Goal: Task Accomplishment & Management: Use online tool/utility

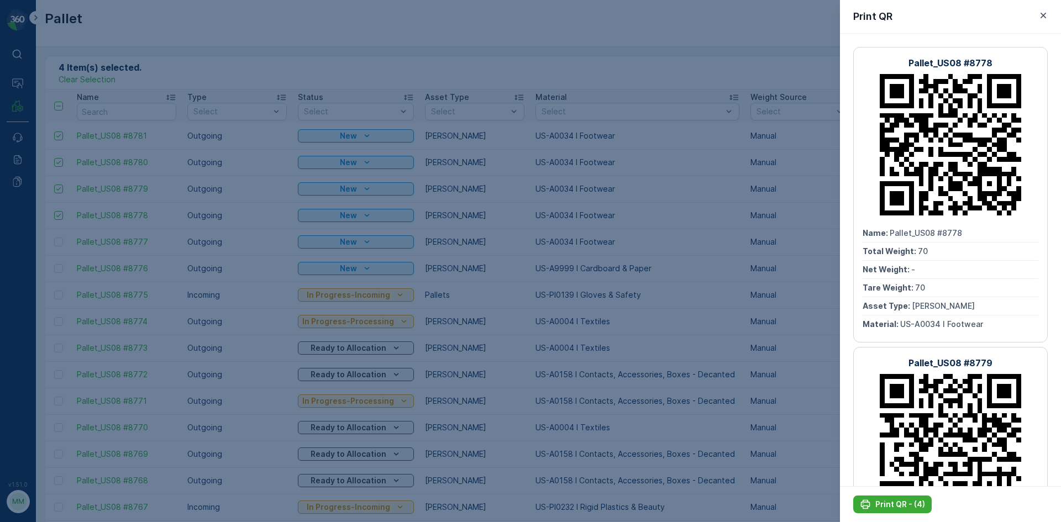
click at [589, 25] on div at bounding box center [530, 261] width 1061 height 522
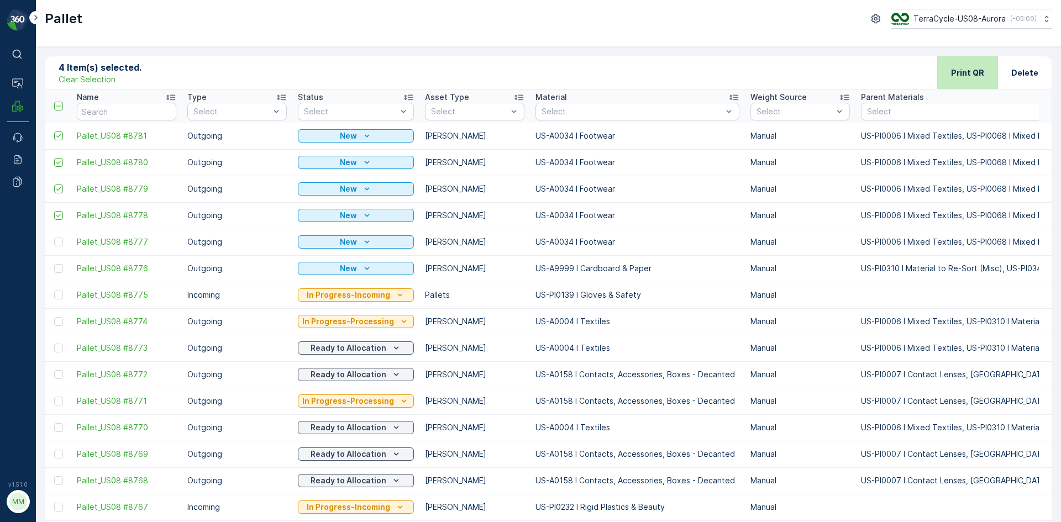
click at [957, 71] on p "Print QR" at bounding box center [967, 72] width 33 height 11
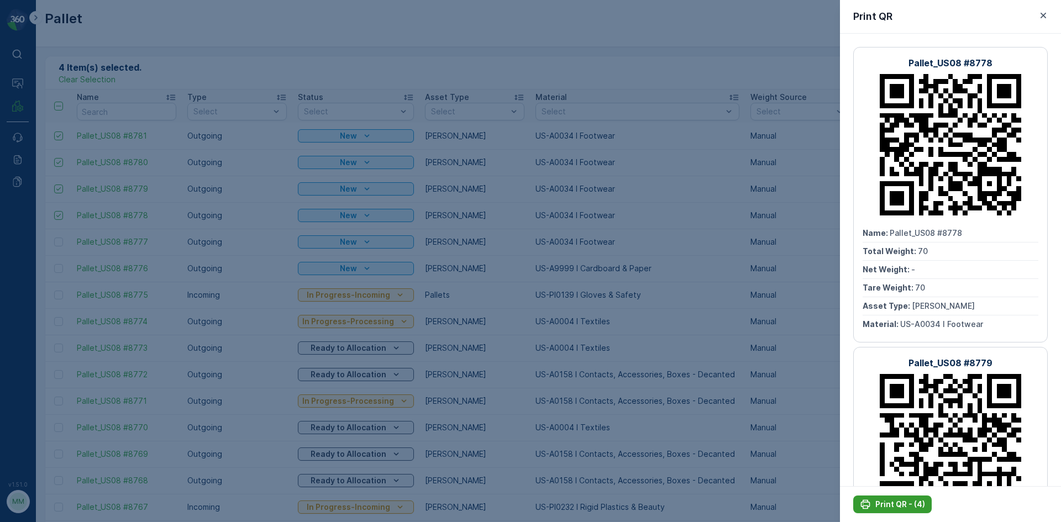
click at [910, 501] on p "Print QR - (4)" at bounding box center [900, 504] width 50 height 11
click at [901, 501] on p "Print QR - (4)" at bounding box center [900, 504] width 50 height 11
click at [645, 296] on div at bounding box center [530, 261] width 1061 height 522
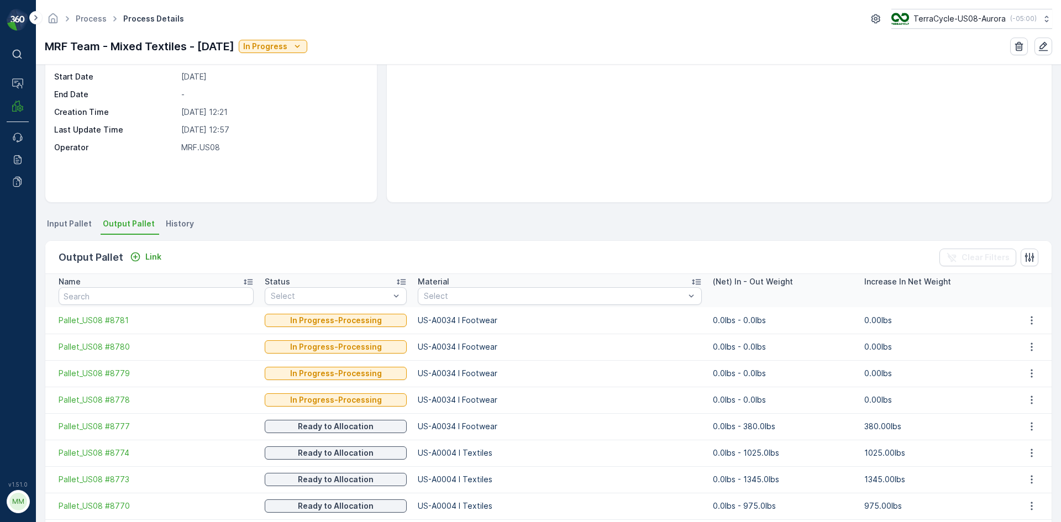
scroll to position [111, 0]
